Goal: Answer question/provide support: Share knowledge or assist other users

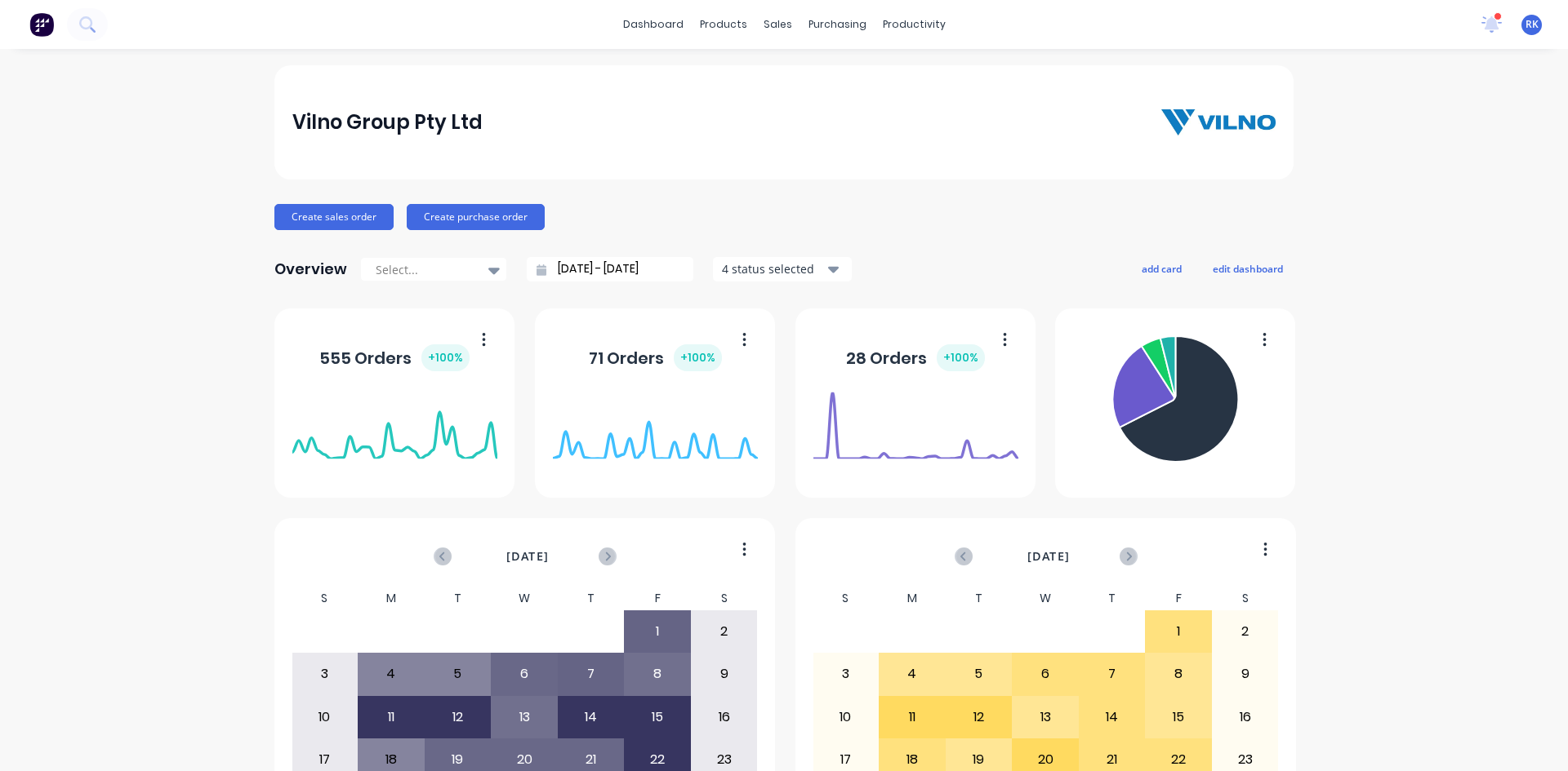
click at [1484, 28] on icon at bounding box center [1491, 22] width 14 height 14
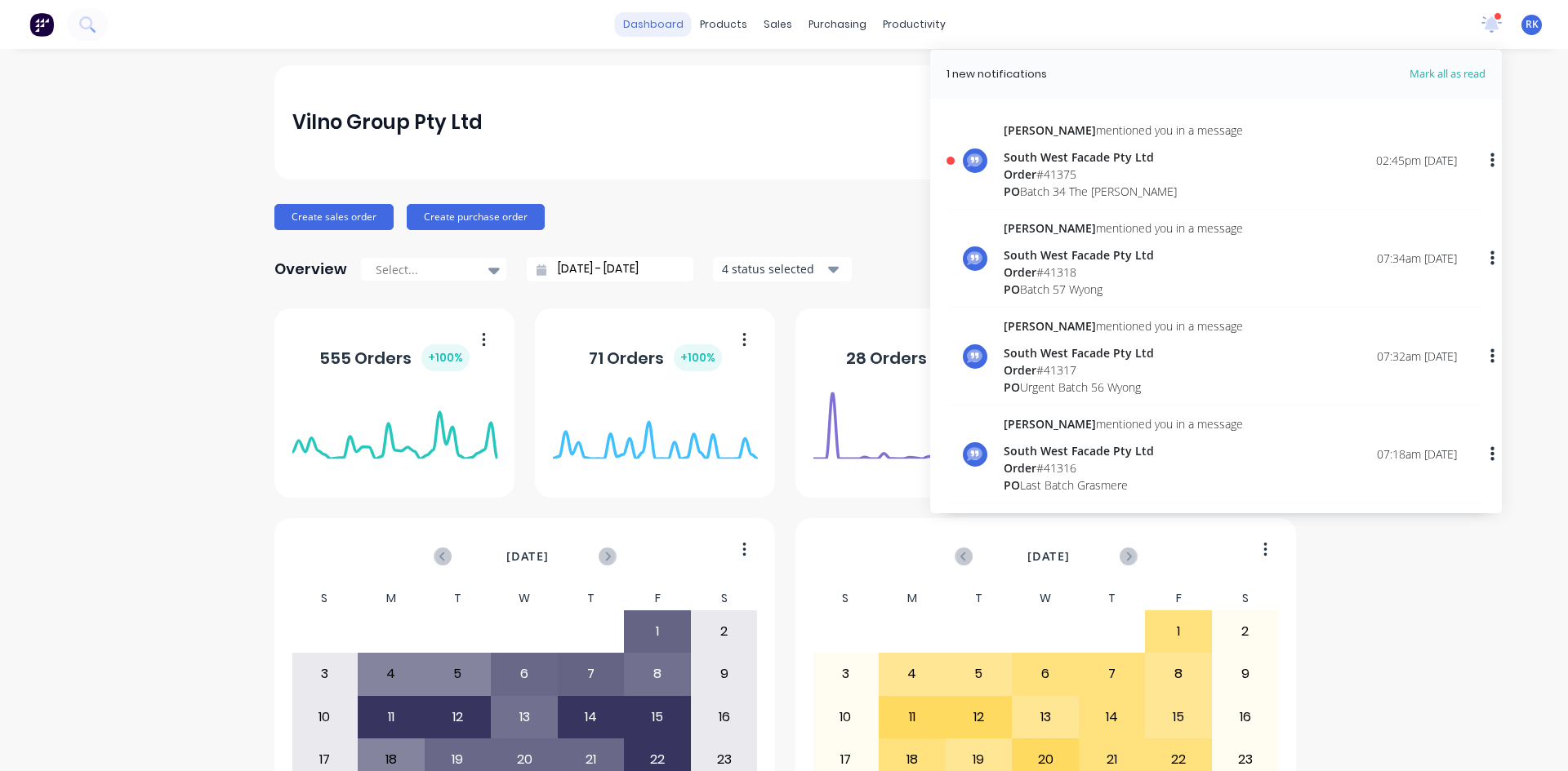
click at [655, 27] on link "dashboard" at bounding box center [653, 24] width 77 height 24
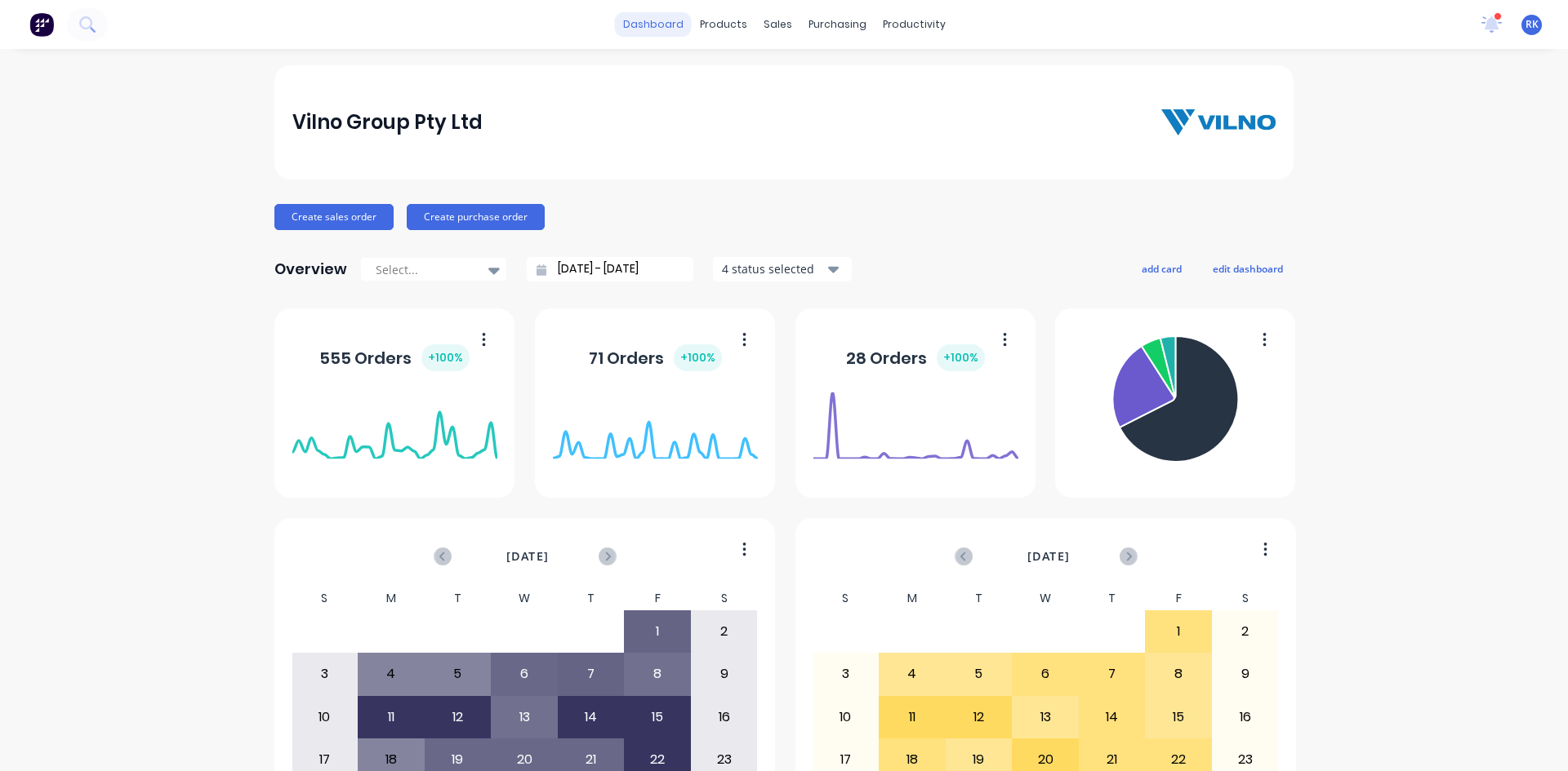
click at [655, 27] on link "dashboard" at bounding box center [653, 24] width 77 height 24
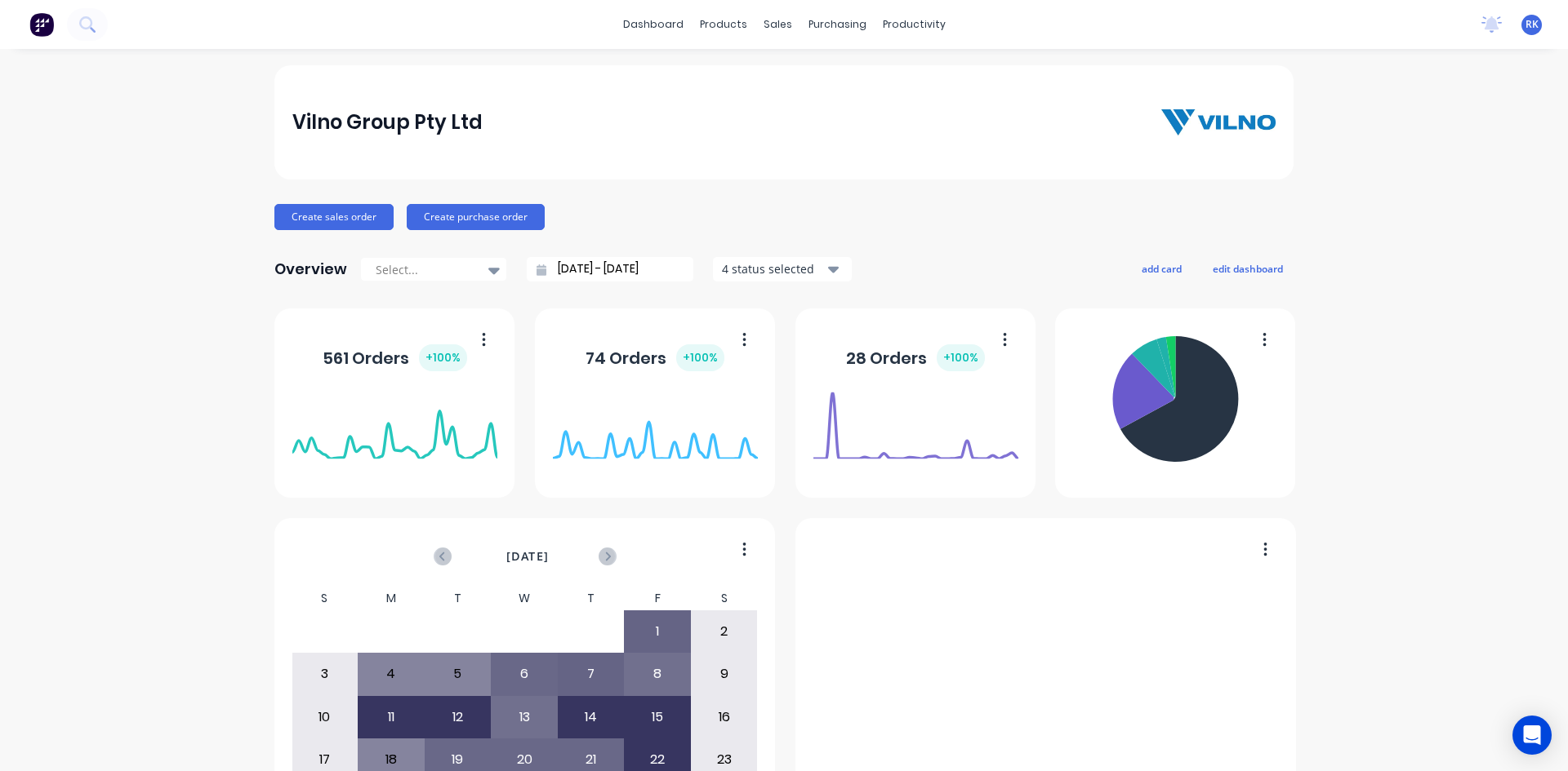
click at [1484, 28] on icon at bounding box center [1491, 23] width 14 height 13
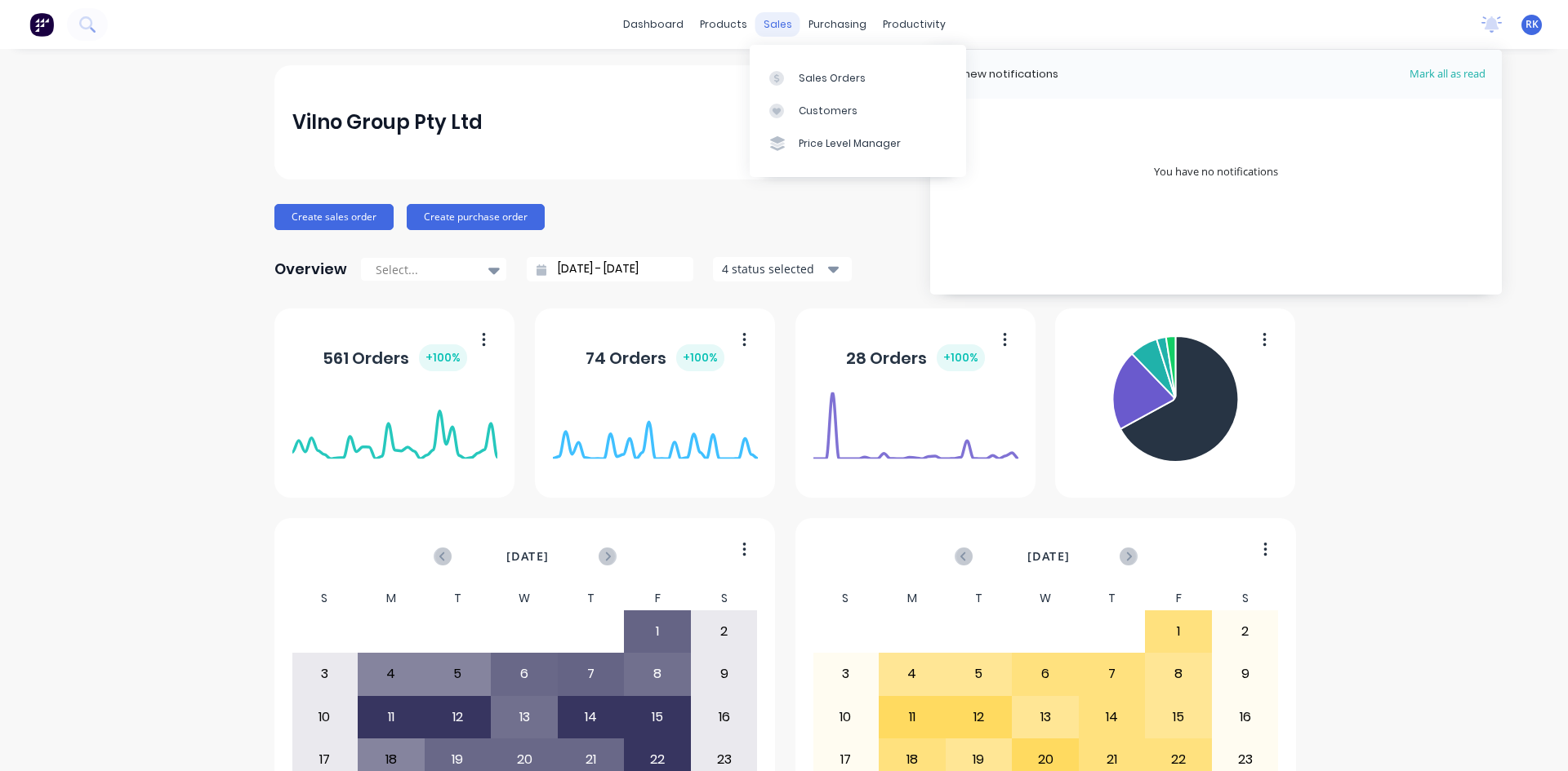
click at [770, 24] on div "sales" at bounding box center [778, 24] width 45 height 24
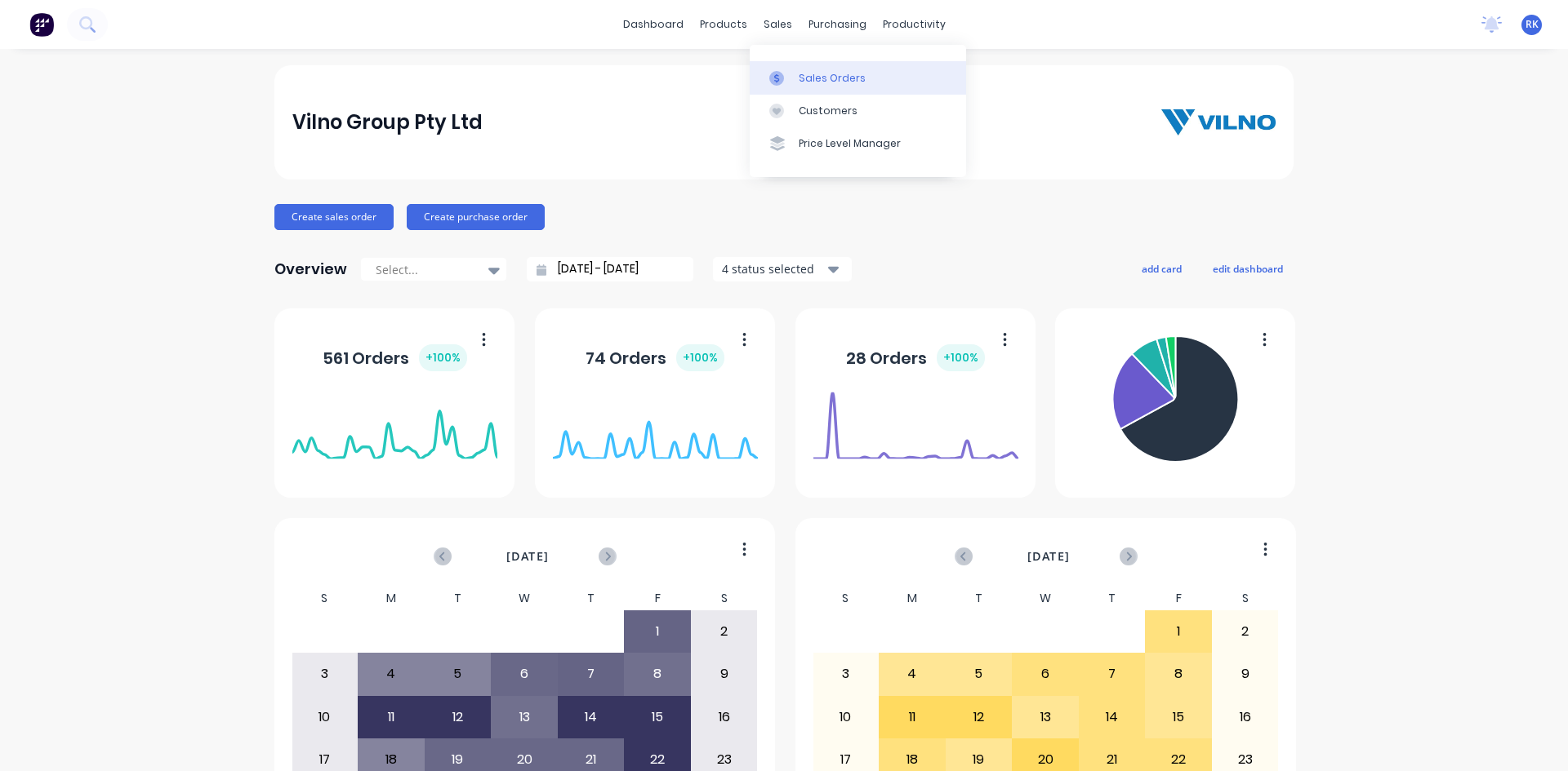
click at [833, 83] on div "Sales Orders" at bounding box center [832, 79] width 67 height 14
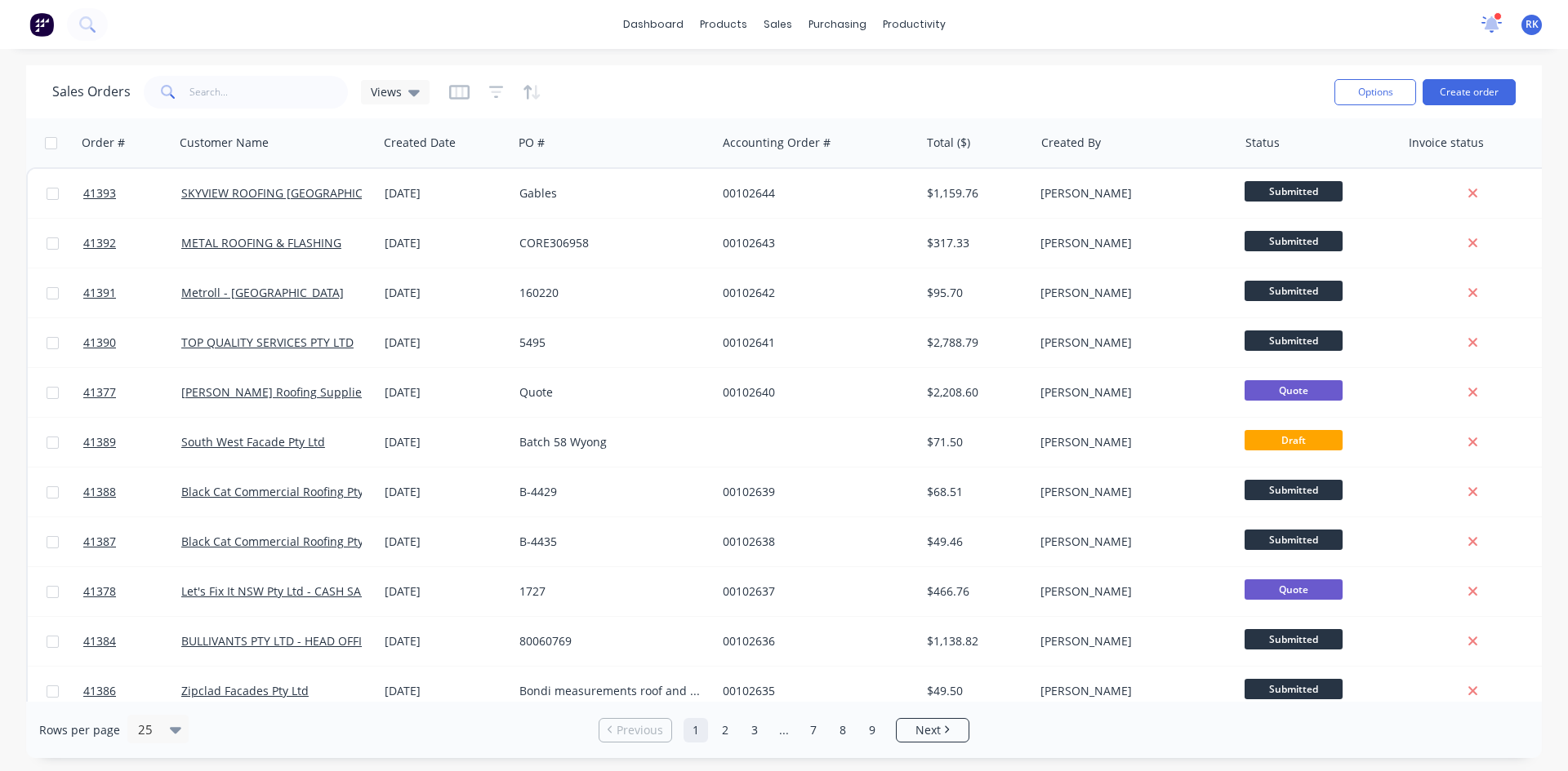
click at [1493, 22] on icon at bounding box center [1491, 23] width 15 height 14
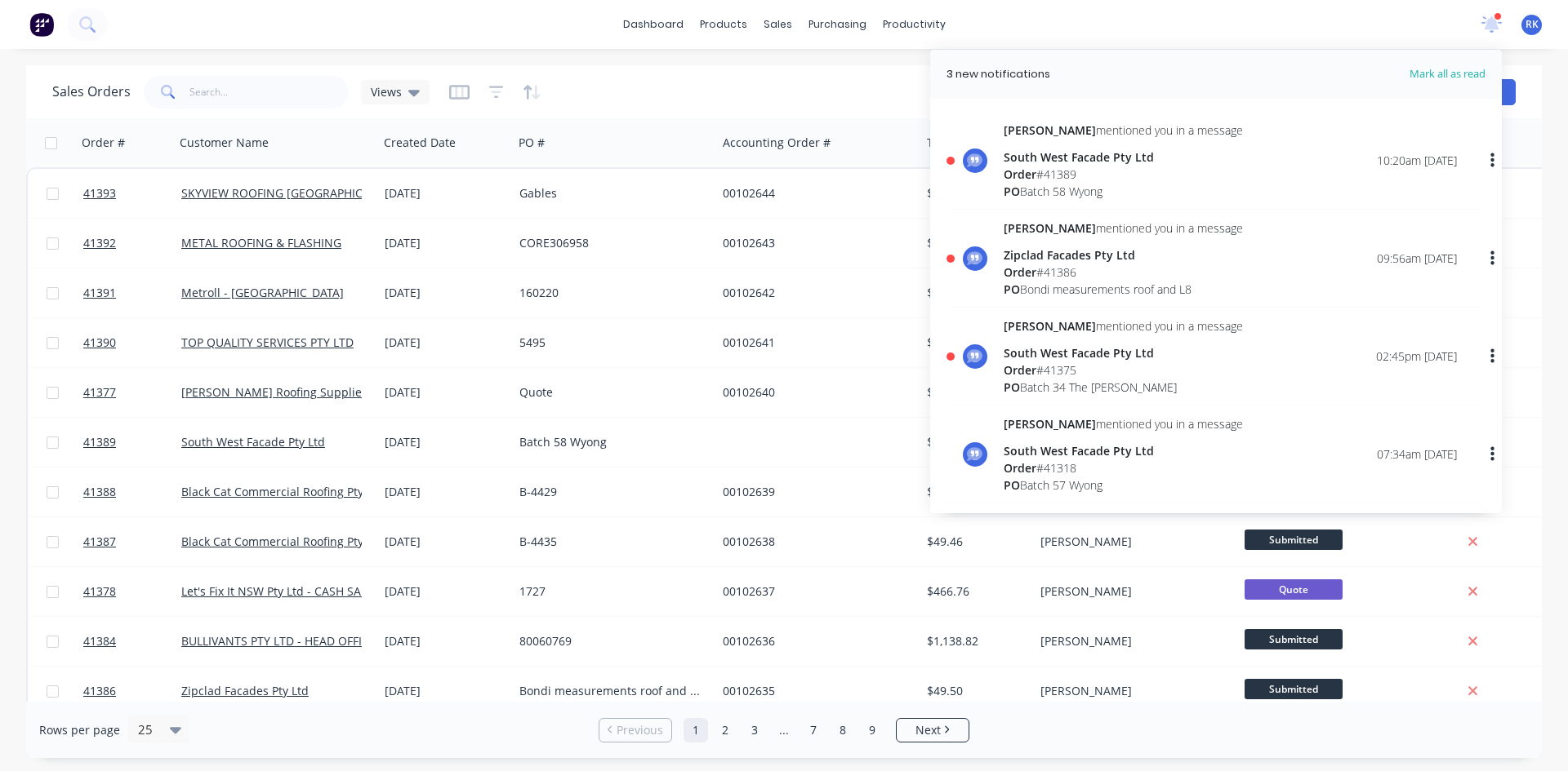
click at [1053, 372] on div "Order # 41375" at bounding box center [1123, 370] width 240 height 17
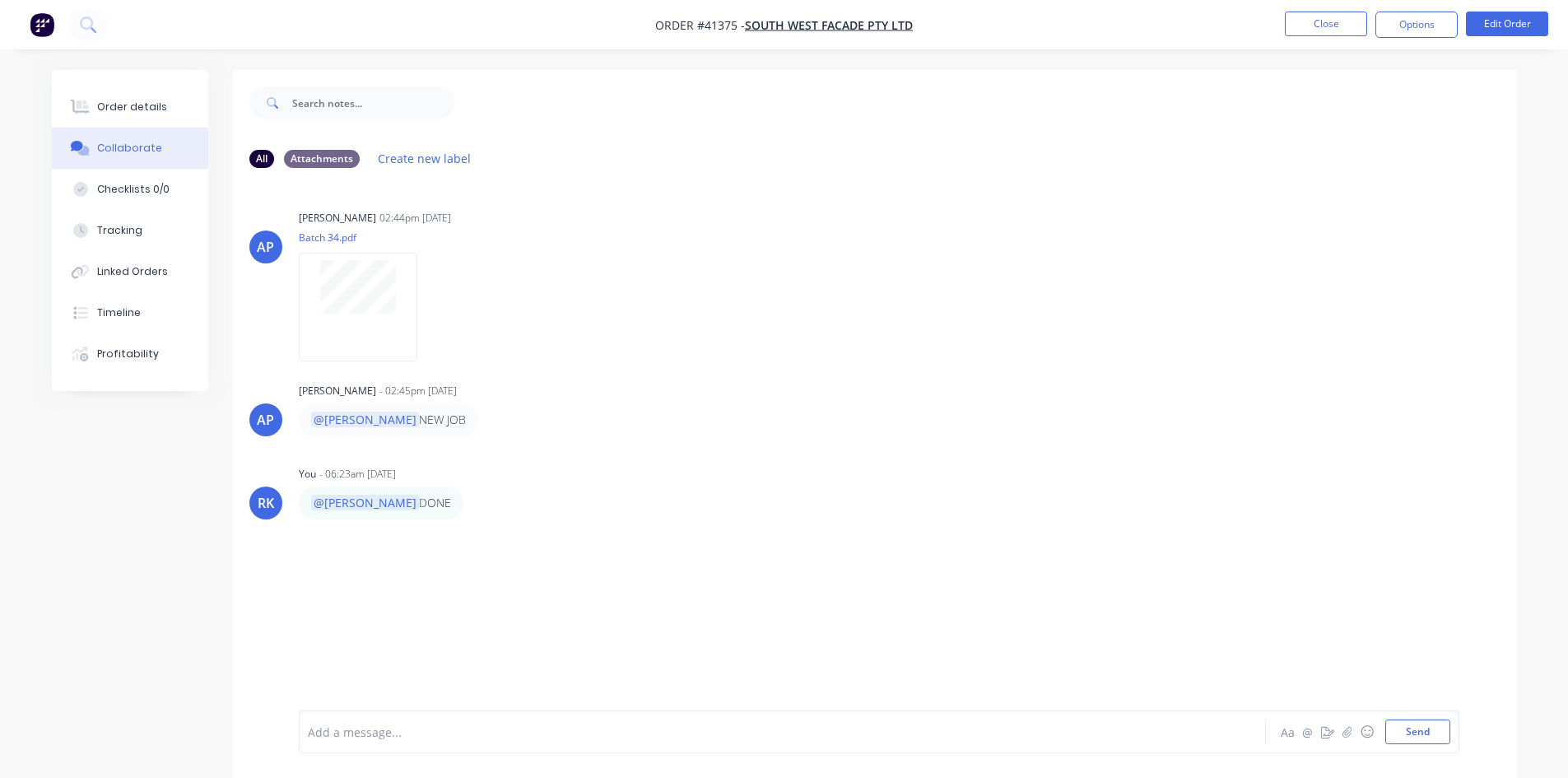
click at [593, 399] on div "Angela Perez - 02:45pm 27/08/25" at bounding box center [556, 391] width 514 height 15
click at [1335, 21] on button "Close" at bounding box center [1326, 24] width 82 height 25
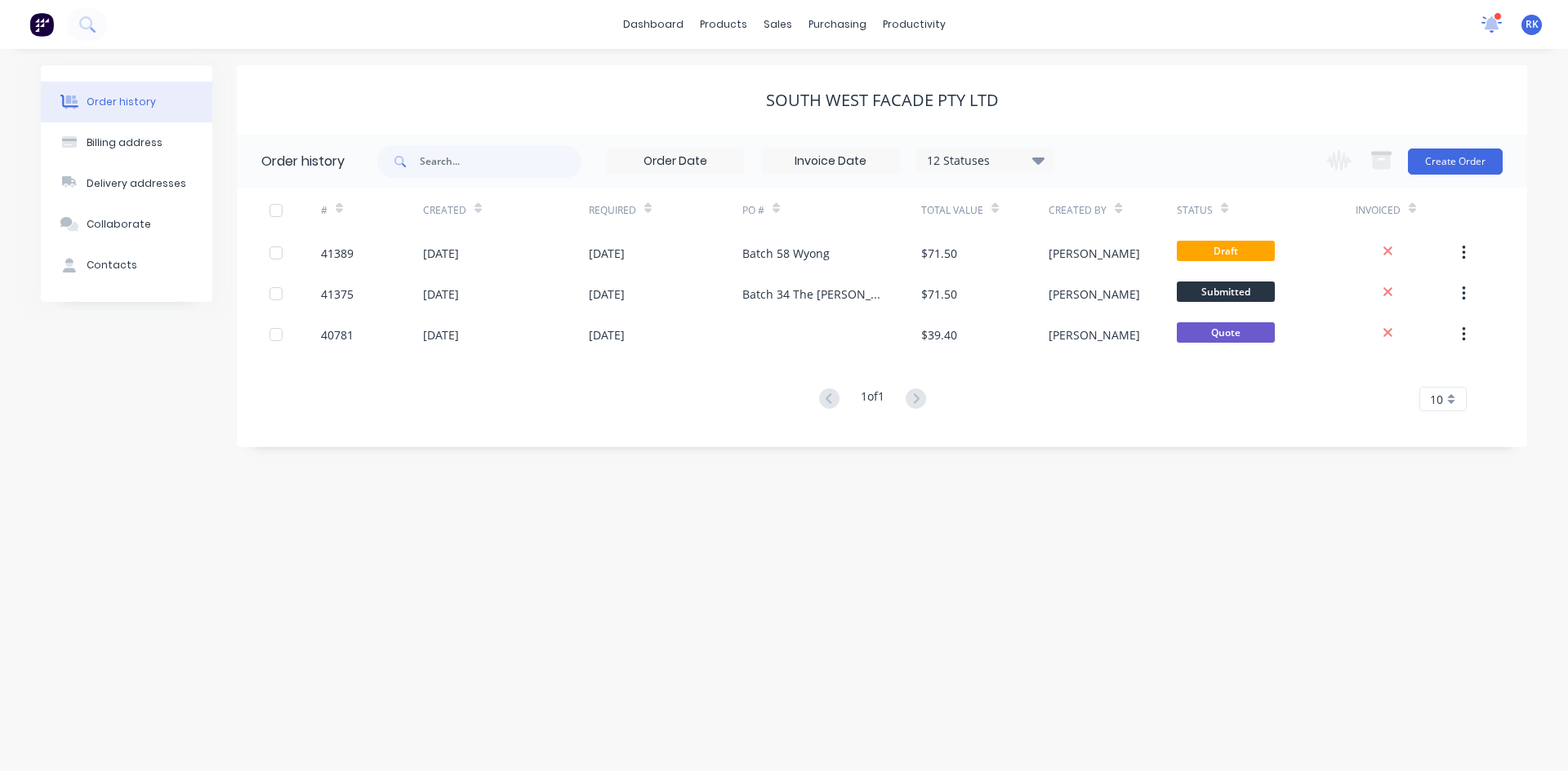
click at [1493, 22] on icon at bounding box center [1491, 23] width 15 height 14
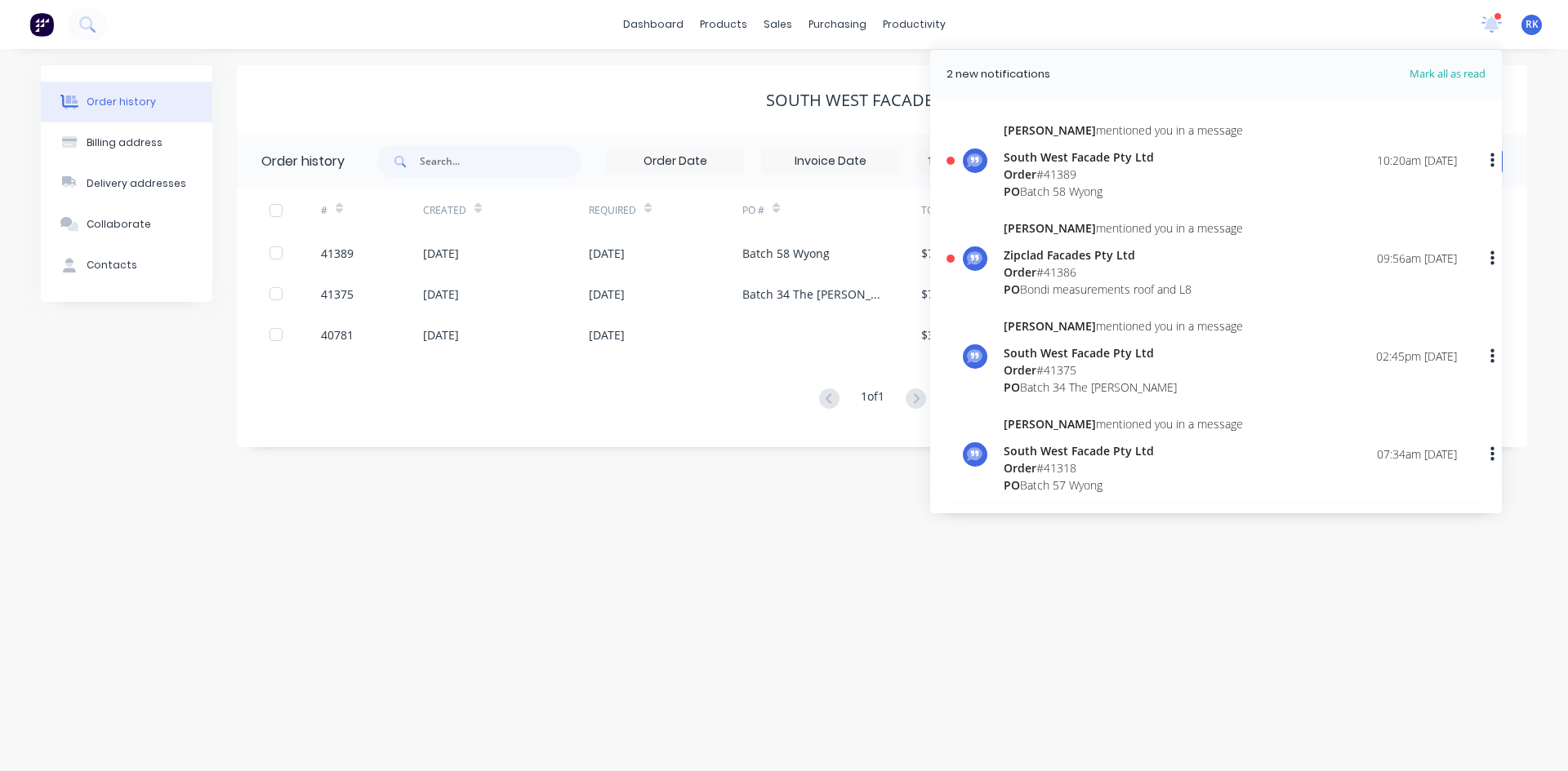
click at [1045, 269] on div "Order # 41386" at bounding box center [1123, 272] width 240 height 17
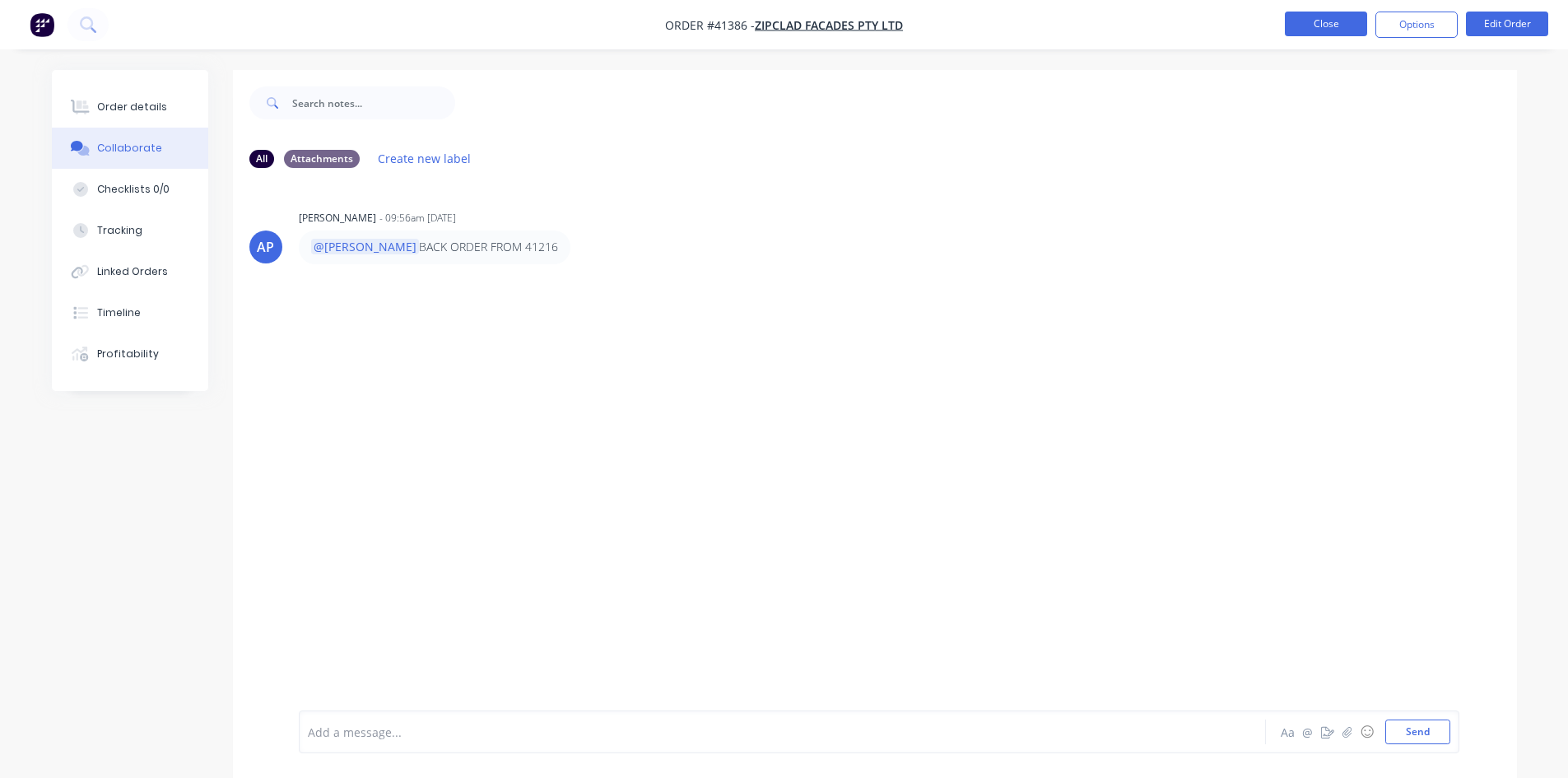
click at [1342, 21] on button "Close" at bounding box center [1326, 24] width 82 height 25
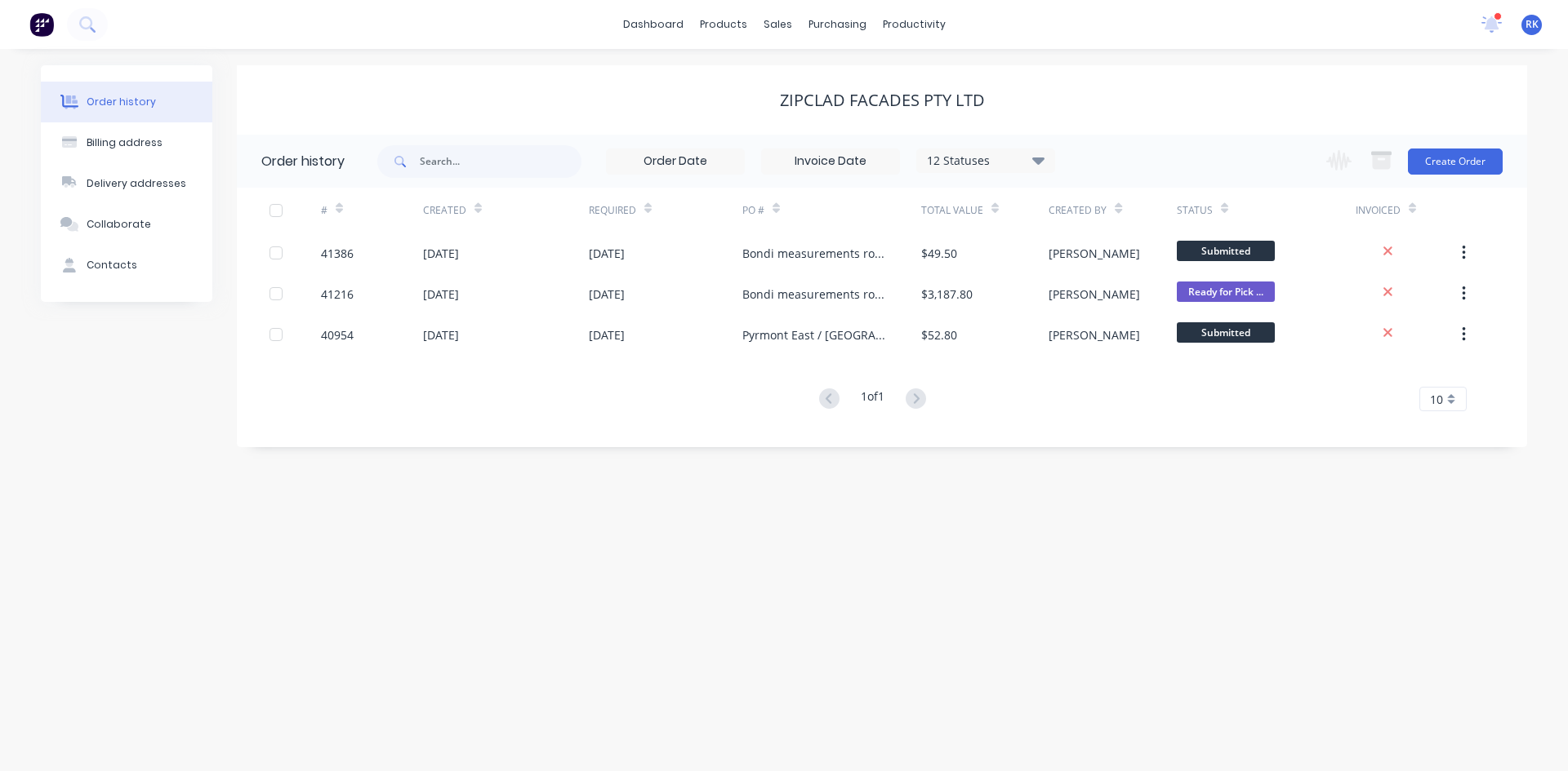
drag, startPoint x: 1493, startPoint y: 21, endPoint x: 1452, endPoint y: 42, distance: 46.1
click at [1493, 21] on icon at bounding box center [1491, 23] width 15 height 14
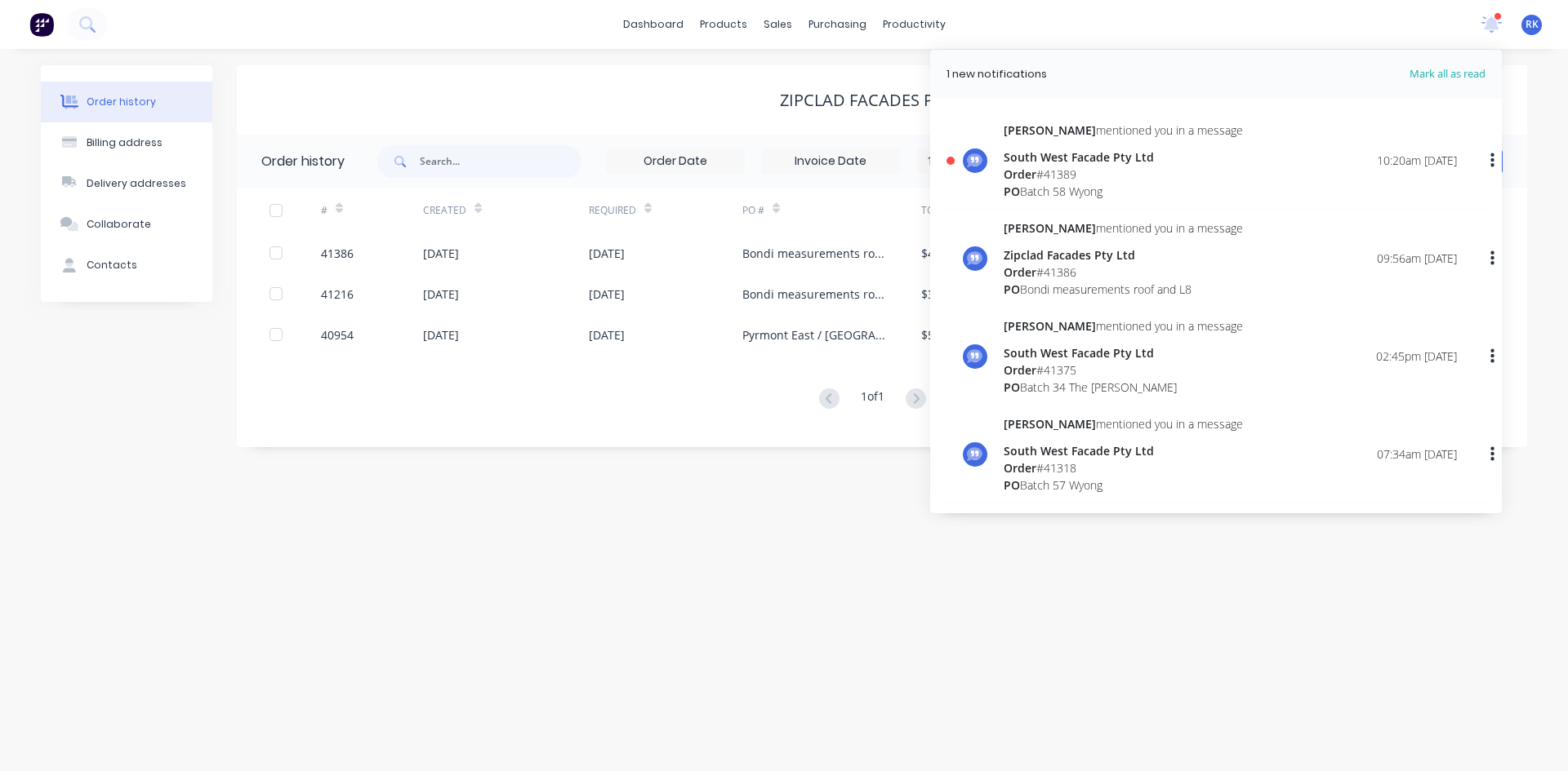
click at [1080, 170] on div "Order # 41389" at bounding box center [1123, 174] width 240 height 17
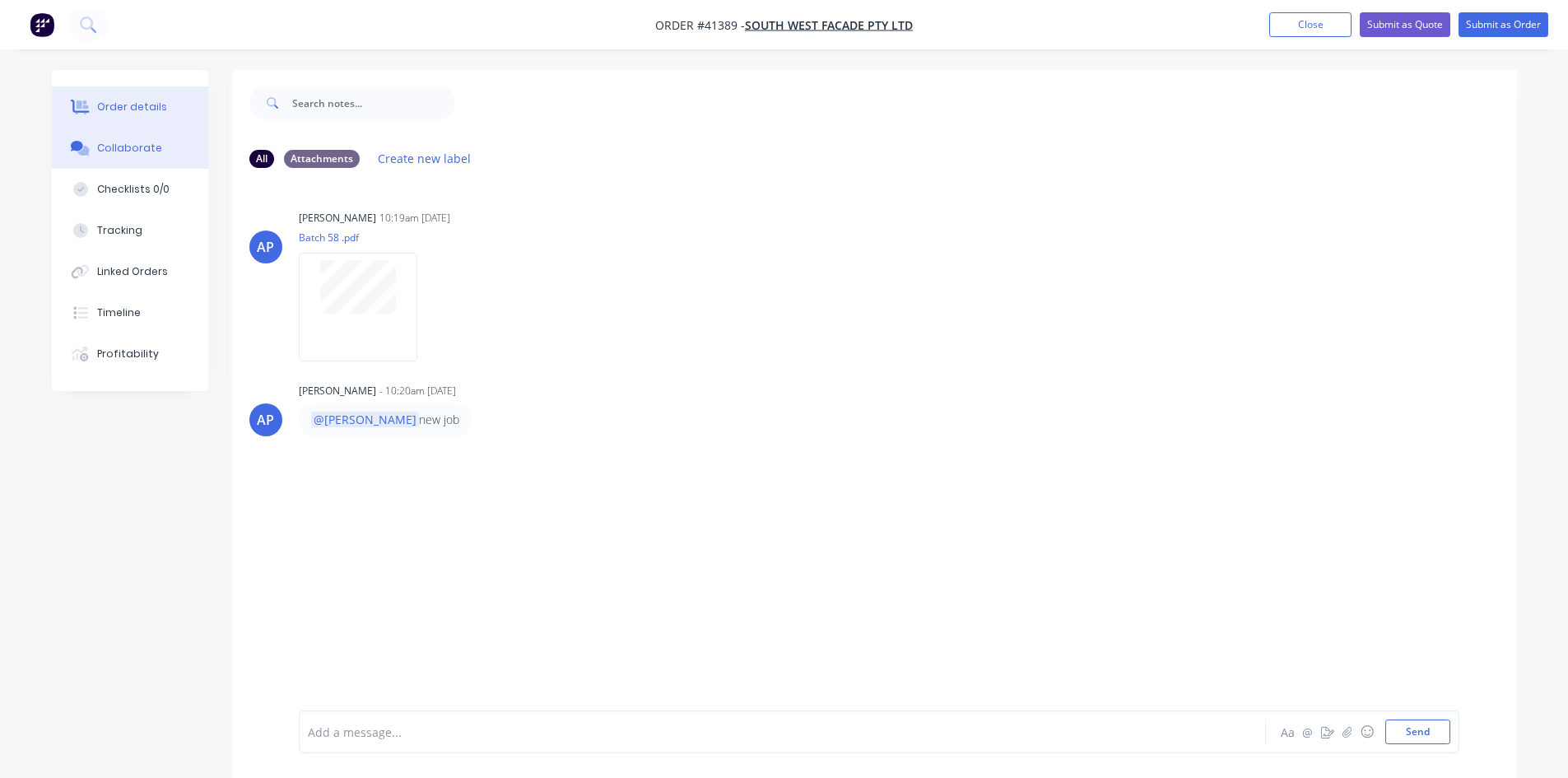
click at [142, 103] on div "Order details" at bounding box center [132, 107] width 70 height 15
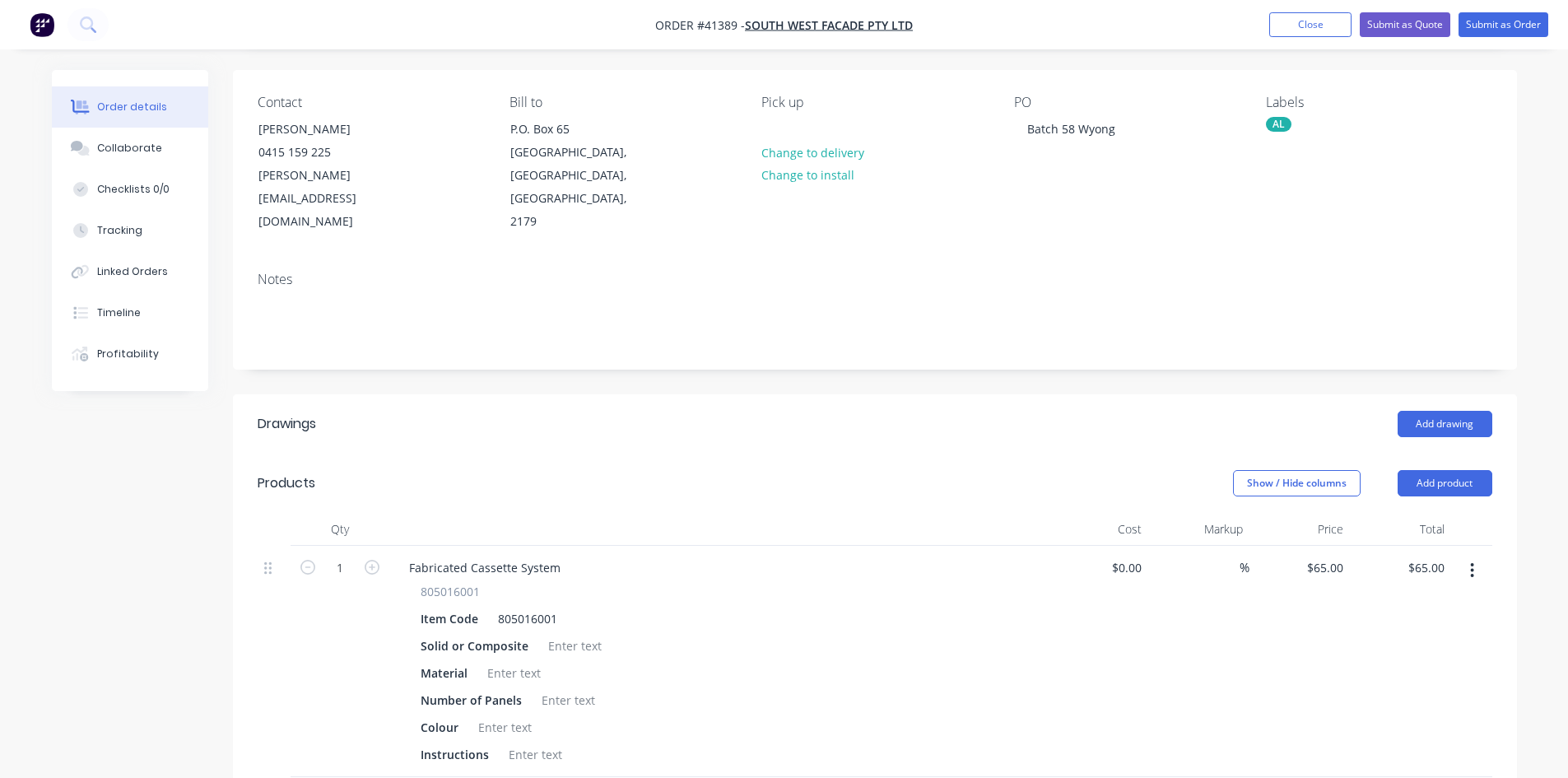
scroll to position [329, 0]
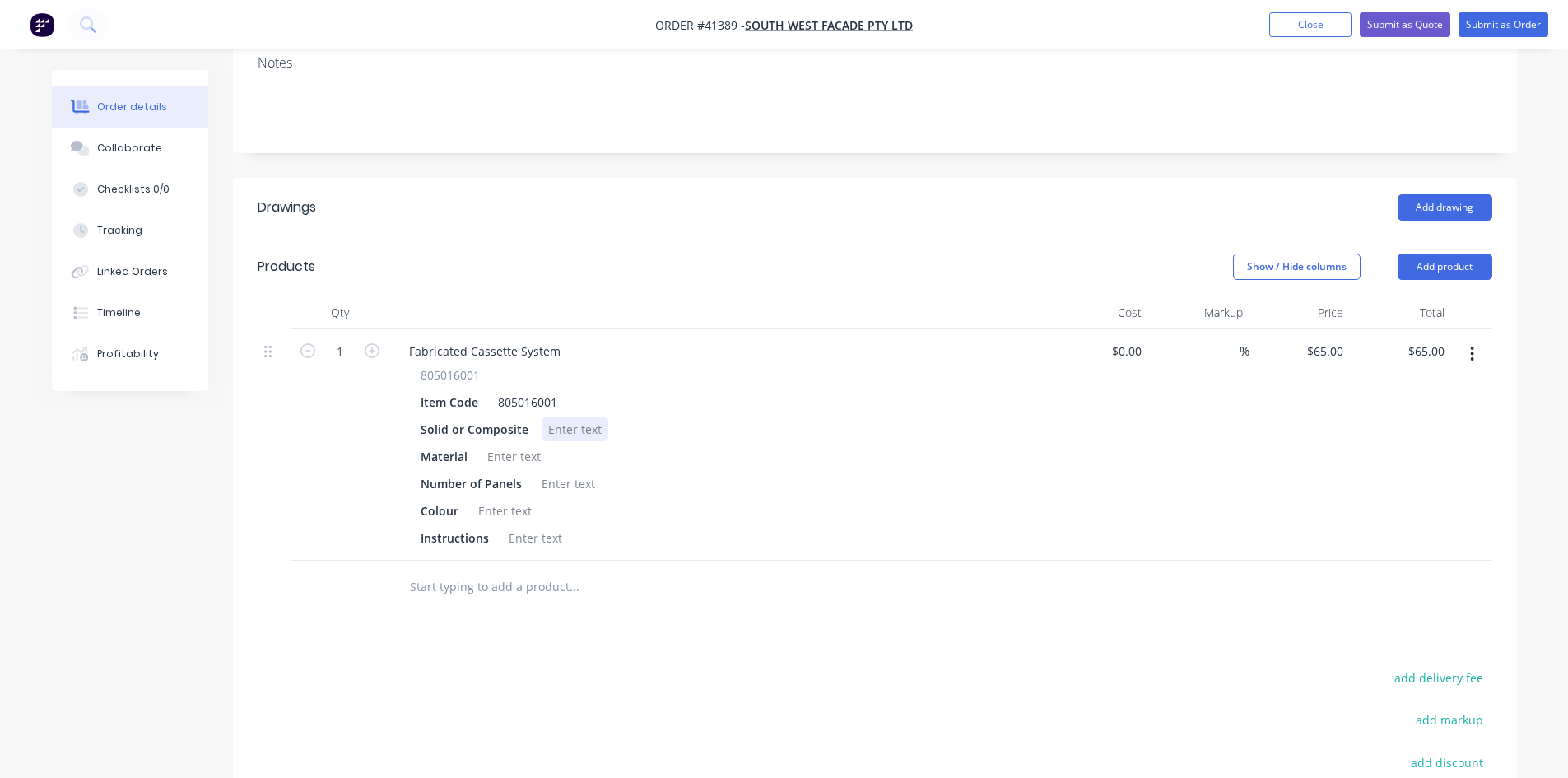
click at [542, 418] on div at bounding box center [574, 430] width 67 height 24
click at [491, 445] on div at bounding box center [513, 457] width 67 height 24
click at [581, 472] on div at bounding box center [568, 483] width 67 height 24
click at [494, 499] on div at bounding box center [504, 511] width 67 height 24
click at [524, 526] on div at bounding box center [535, 538] width 67 height 24
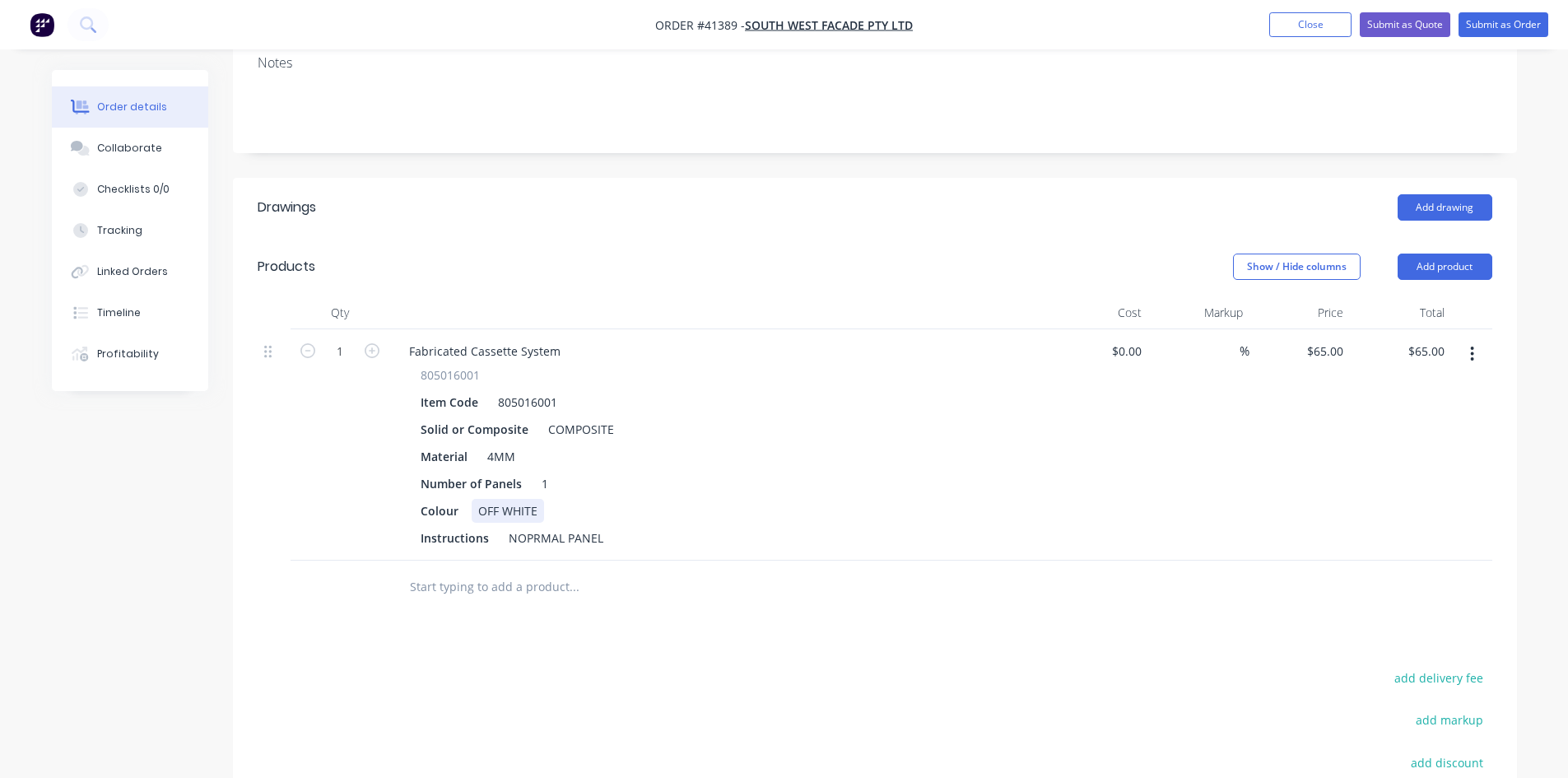
click at [695, 449] on div "805016001 Item Code 805016001 Solid or Composite COMPOSITE Material 4MM Number …" at bounding box center [718, 458] width 645 height 183
click at [131, 143] on div "Collaborate" at bounding box center [129, 148] width 65 height 15
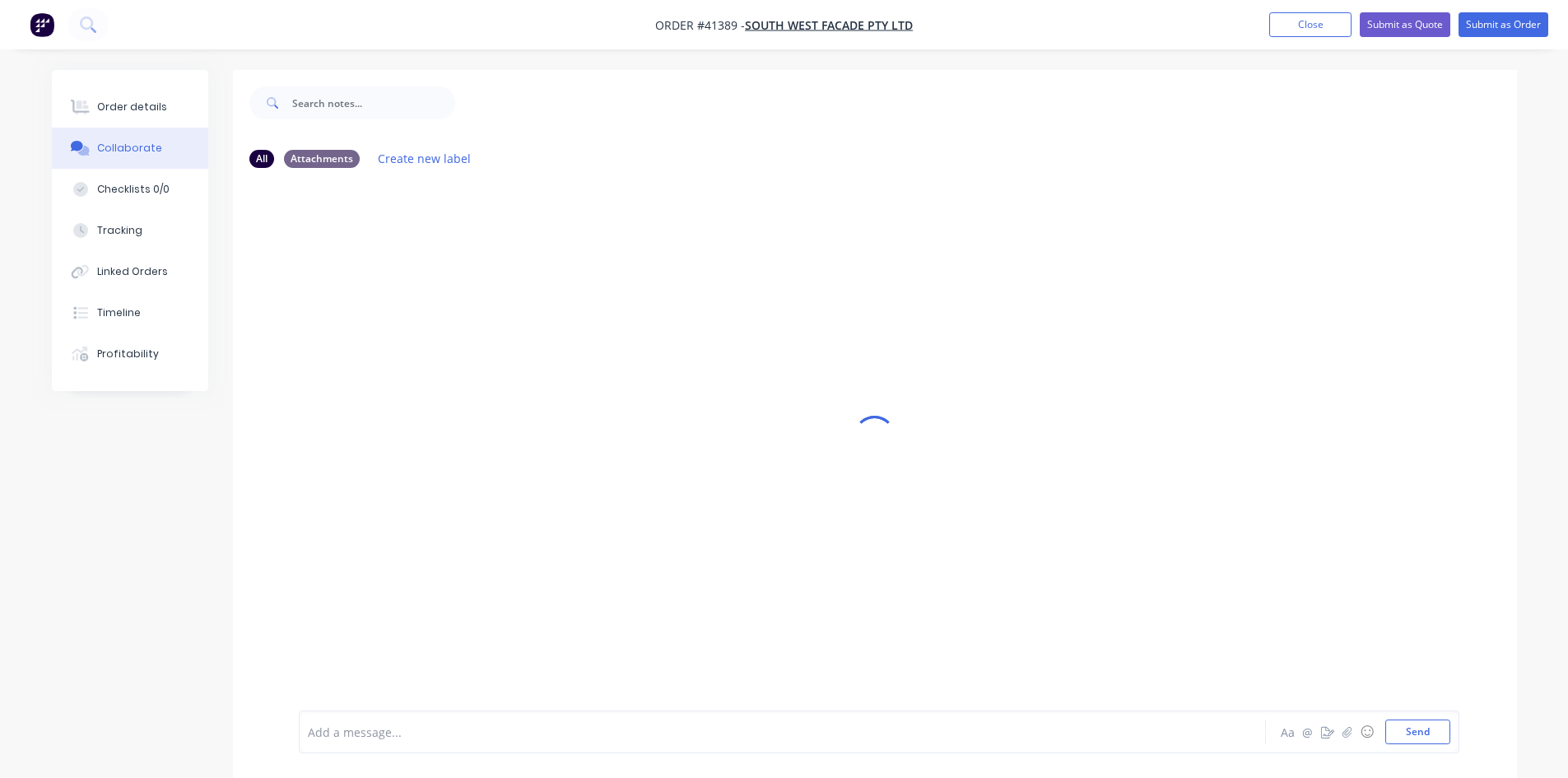
click at [403, 725] on div at bounding box center [737, 732] width 856 height 17
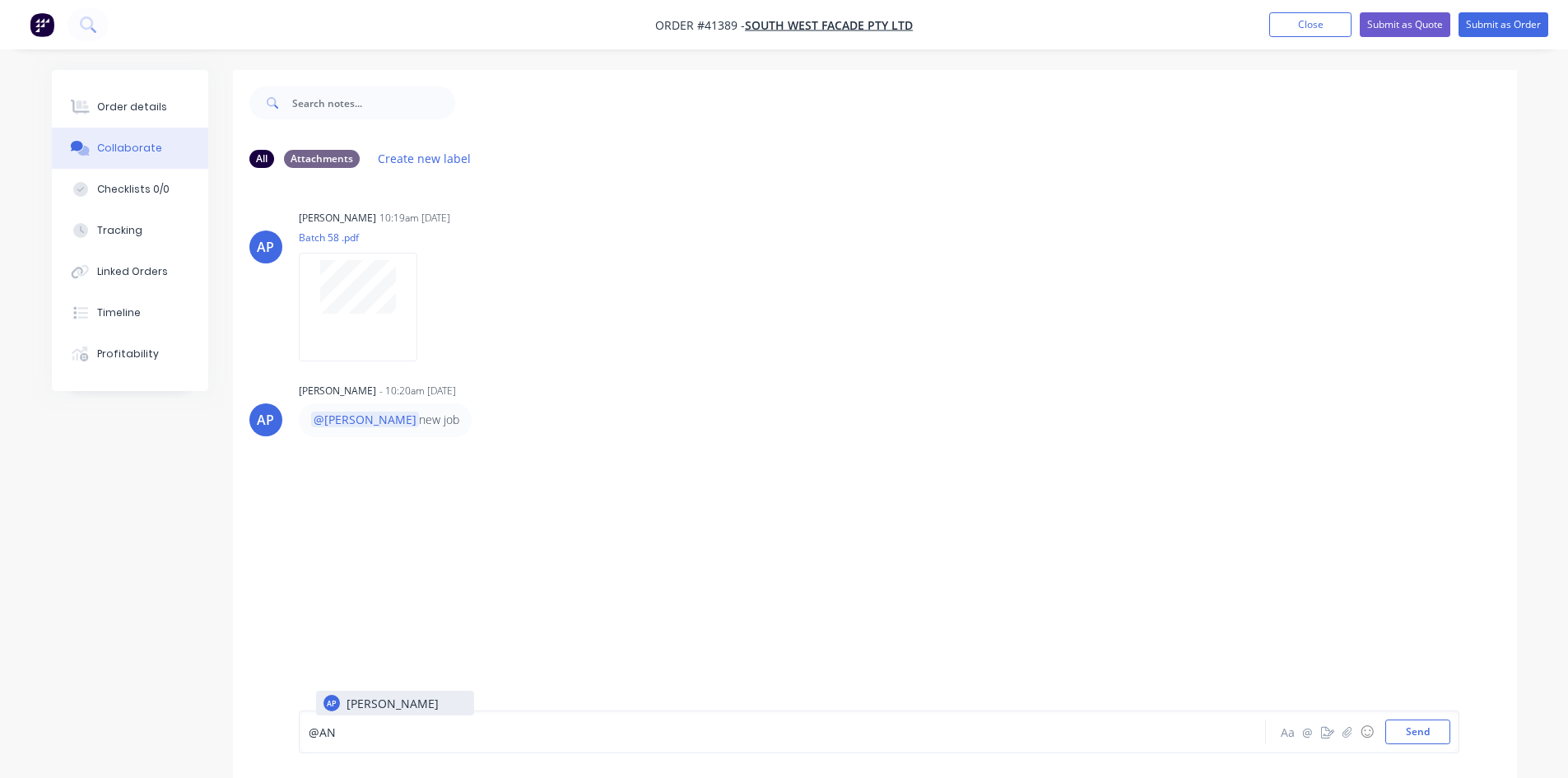
click at [411, 691] on div "AP Angela Perez" at bounding box center [395, 703] width 158 height 25
click at [1411, 723] on button "Send" at bounding box center [1418, 731] width 65 height 25
click at [1095, 482] on div "RK You - 11:20am 28/08/25 @Angela DONE Labels Edit Delete" at bounding box center [875, 491] width 1284 height 57
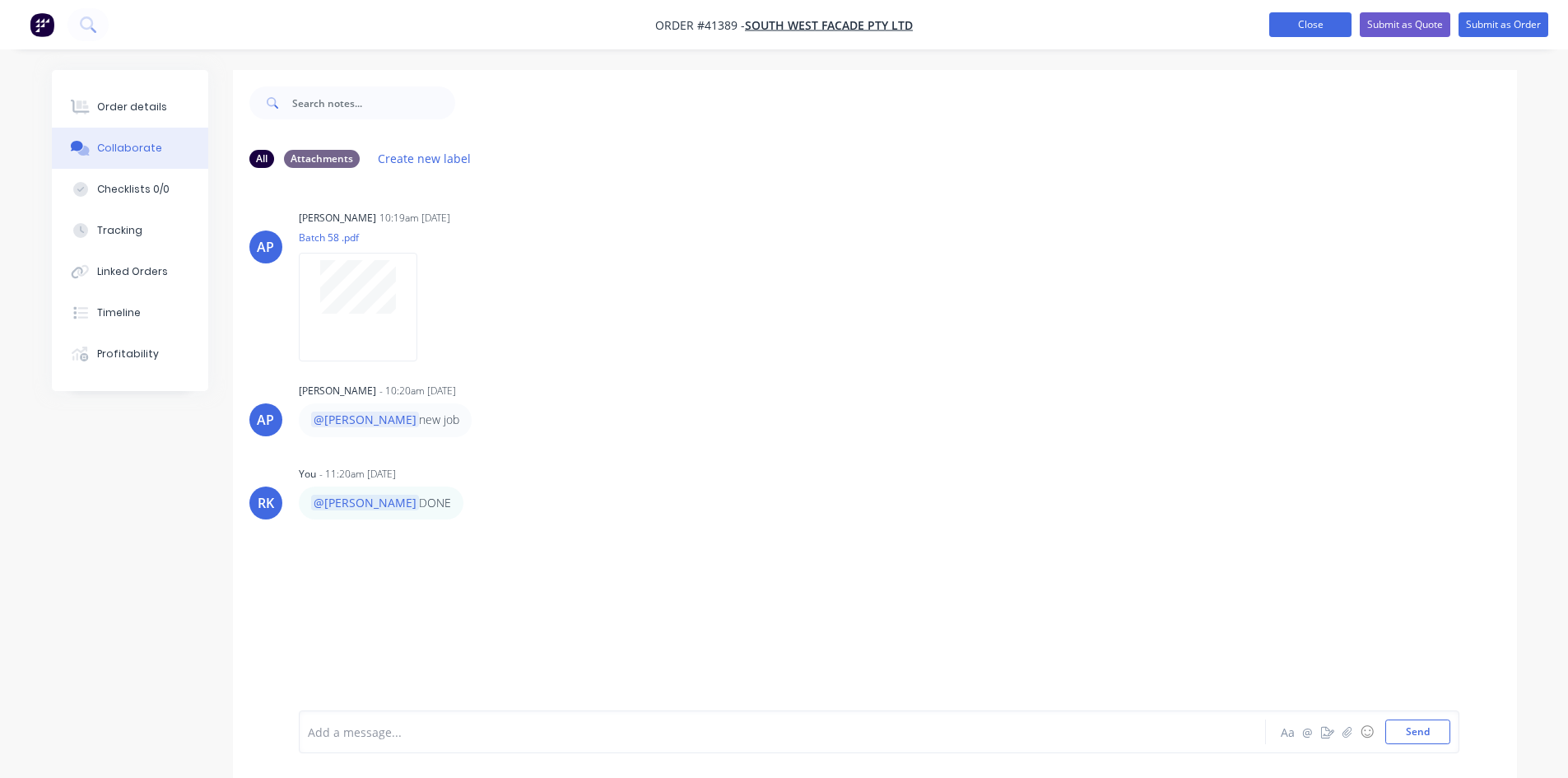
click at [1309, 22] on button "Close" at bounding box center [1310, 25] width 82 height 25
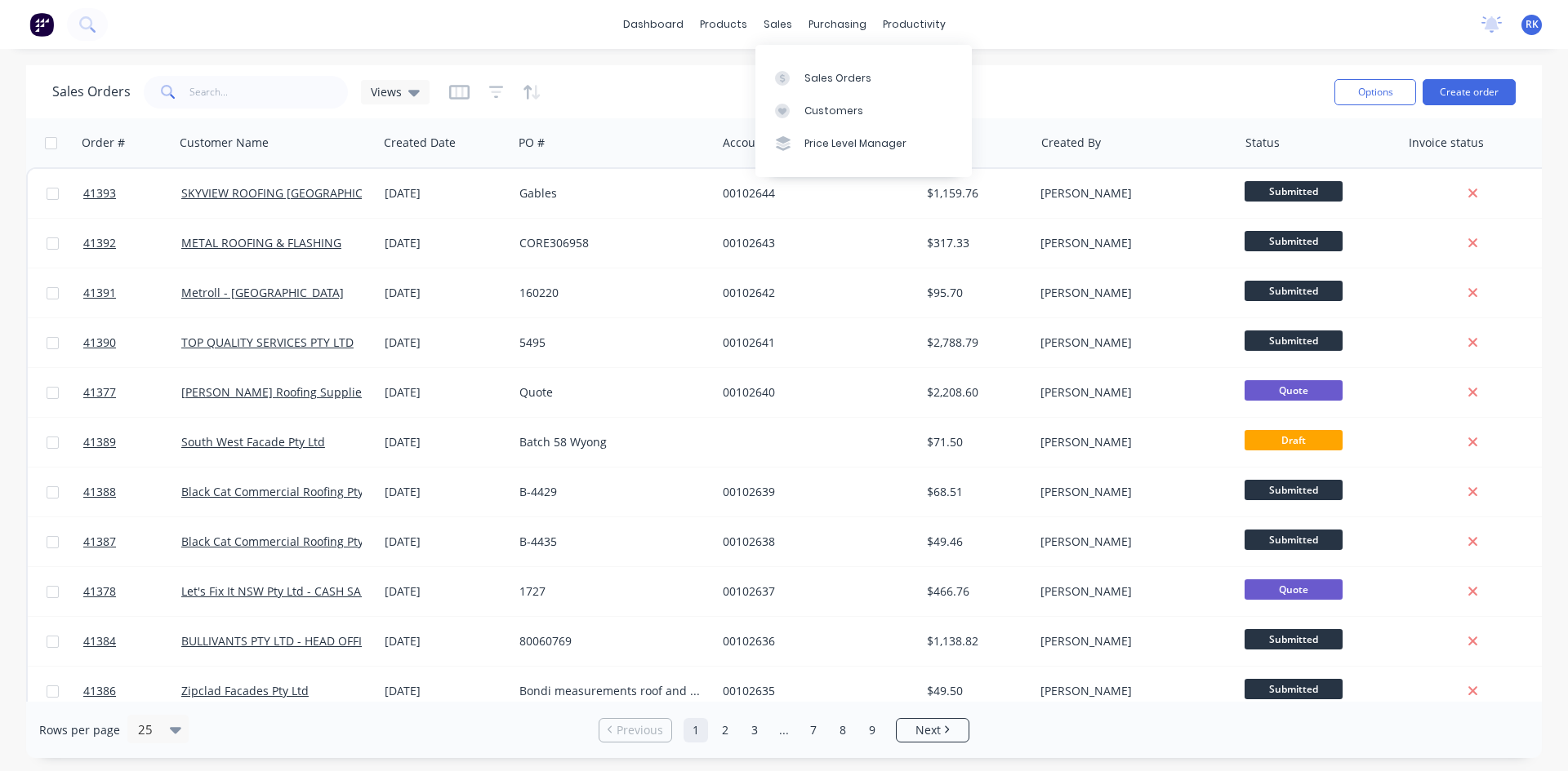
drag, startPoint x: 766, startPoint y: 26, endPoint x: 771, endPoint y: 37, distance: 12.1
click at [766, 26] on div "sales" at bounding box center [778, 24] width 45 height 24
click at [836, 79] on div "Sales Orders" at bounding box center [837, 79] width 67 height 14
click at [836, 76] on div "Sales Orders" at bounding box center [837, 79] width 67 height 14
click at [652, 17] on link "dashboard" at bounding box center [653, 24] width 77 height 24
